Goal: Task Accomplishment & Management: Manage account settings

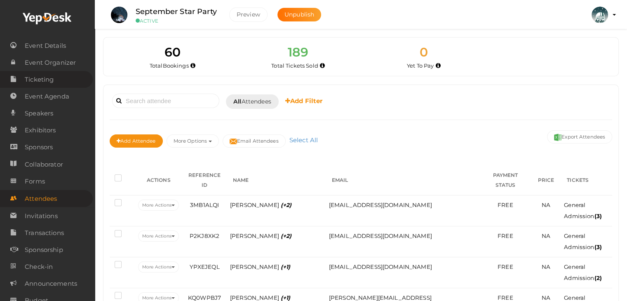
click at [42, 81] on span "Ticketing" at bounding box center [39, 79] width 29 height 17
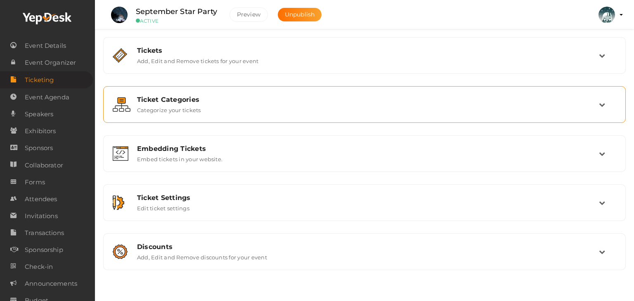
click at [163, 99] on div "Ticket Categories" at bounding box center [368, 100] width 462 height 8
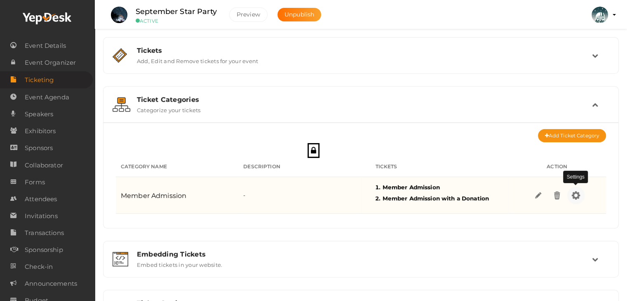
click at [578, 196] on img at bounding box center [575, 194] width 9 height 9
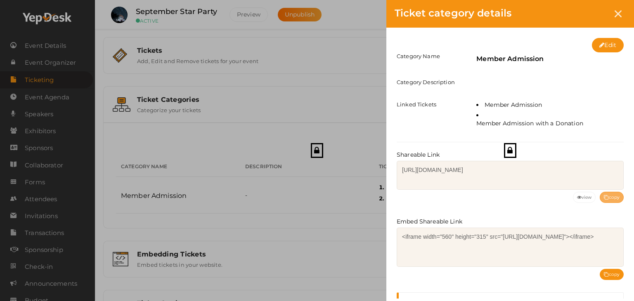
click at [614, 203] on button "copy" at bounding box center [611, 197] width 24 height 11
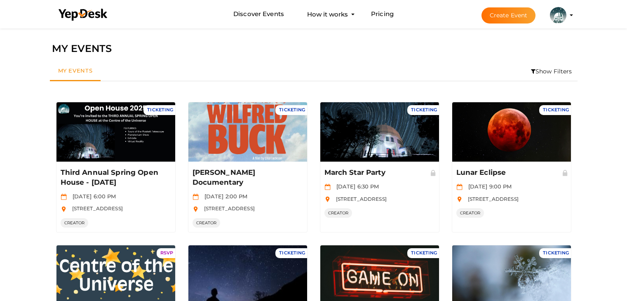
scroll to position [248, 0]
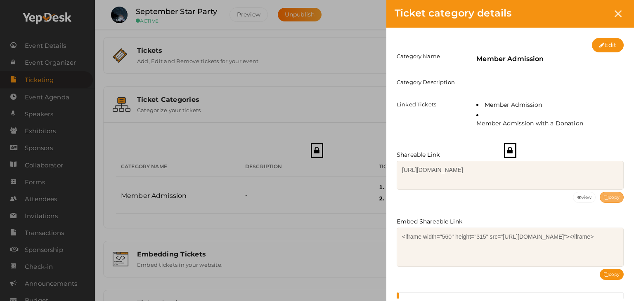
click at [614, 203] on button "copy" at bounding box center [611, 197] width 24 height 11
